Goal: Transaction & Acquisition: Book appointment/travel/reservation

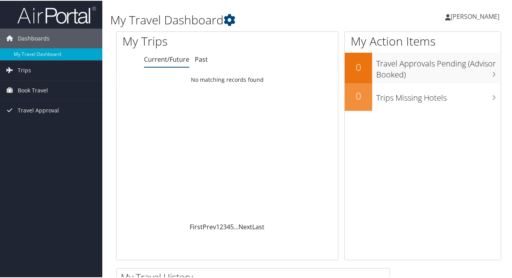
click at [175, 113] on div "Loading... No matching records found" at bounding box center [226, 146] width 221 height 149
click at [45, 83] on span "Book Travel" at bounding box center [33, 90] width 30 height 20
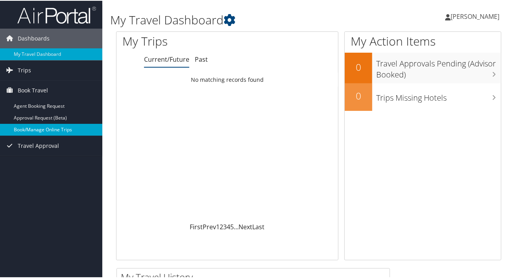
click at [38, 133] on link "Book/Manage Online Trips" at bounding box center [51, 129] width 102 height 12
